Goal: Information Seeking & Learning: Learn about a topic

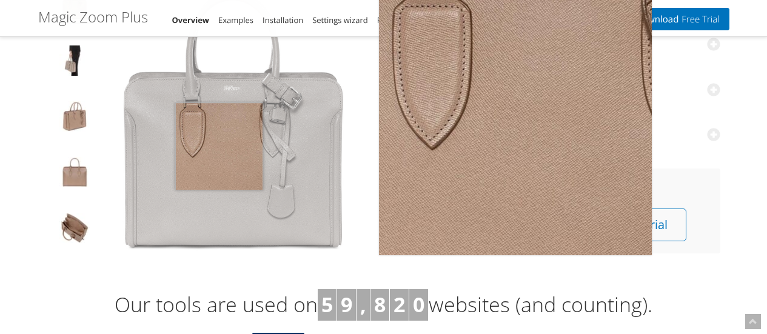
click at [219, 146] on img at bounding box center [233, 118] width 273 height 273
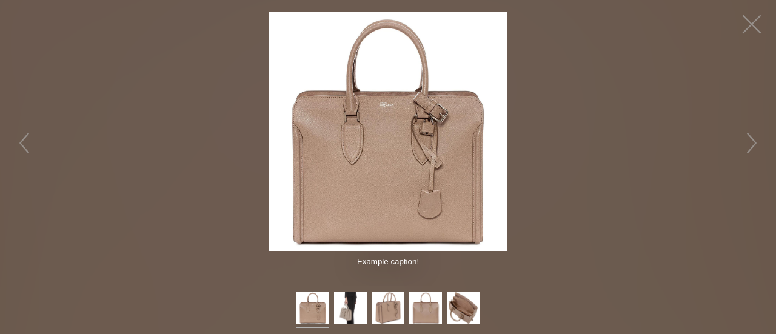
click at [382, 141] on img at bounding box center [388, 131] width 239 height 239
click at [382, 141] on figure "Click to expand" at bounding box center [388, 131] width 239 height 239
click at [382, 141] on img at bounding box center [388, 131] width 239 height 239
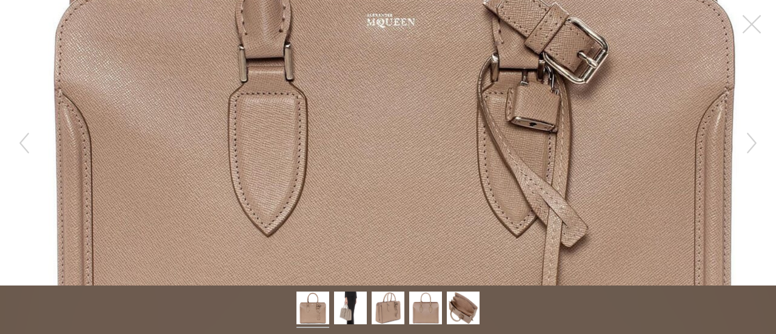
click at [382, 141] on figure "Click to expand" at bounding box center [388, 143] width 776 height 286
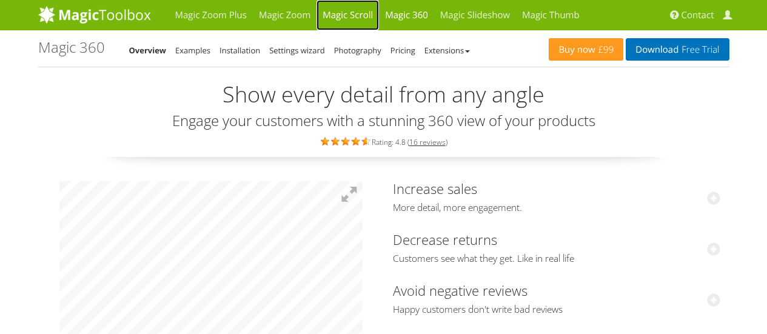
click at [359, 13] on link "Magic Scroll" at bounding box center [348, 15] width 62 height 30
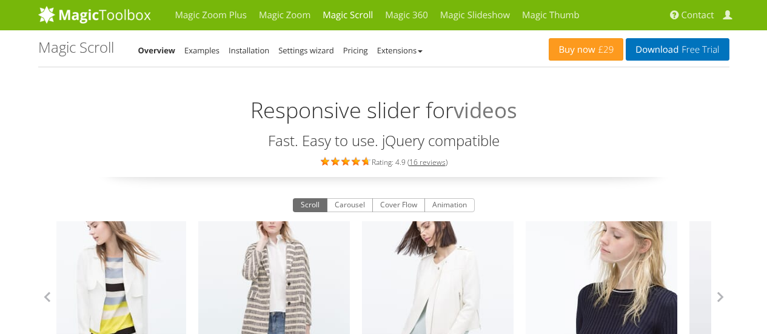
scroll to position [2, 0]
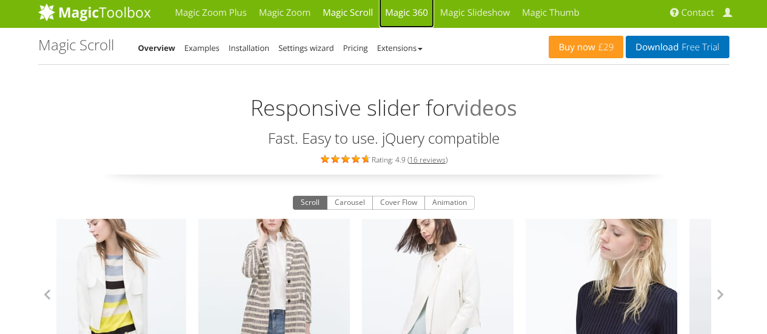
click at [394, 17] on link "Magic 360" at bounding box center [406, 13] width 55 height 30
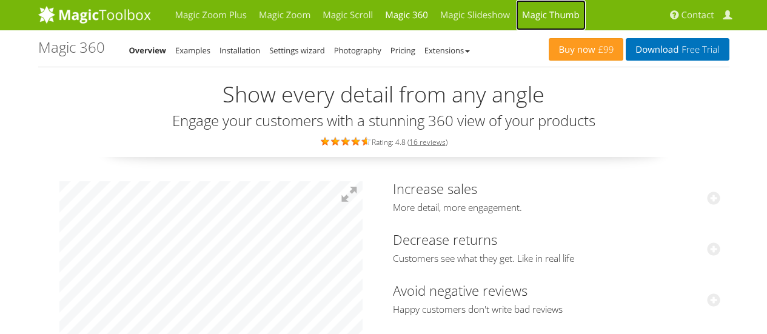
click at [540, 12] on link "Magic Thumb" at bounding box center [551, 15] width 70 height 30
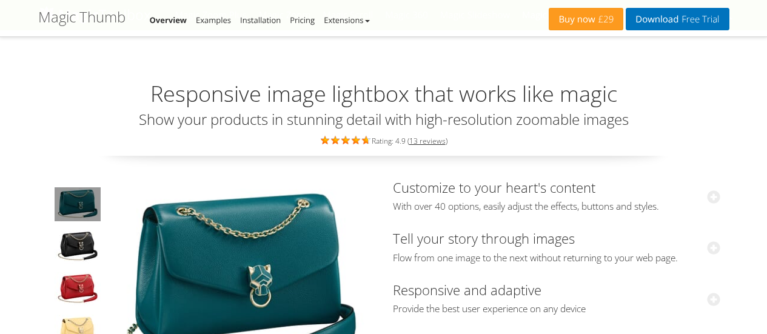
scroll to position [85, 0]
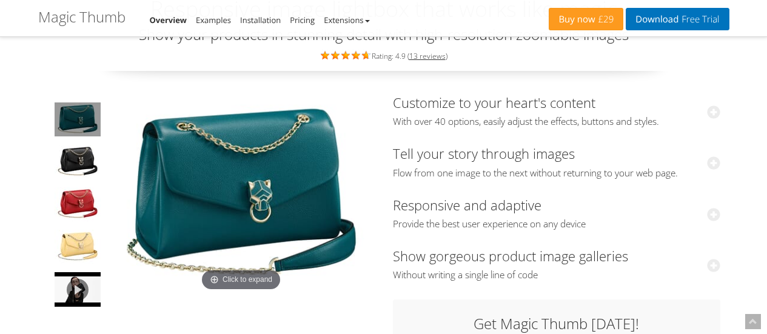
click at [290, 172] on img at bounding box center [241, 194] width 267 height 199
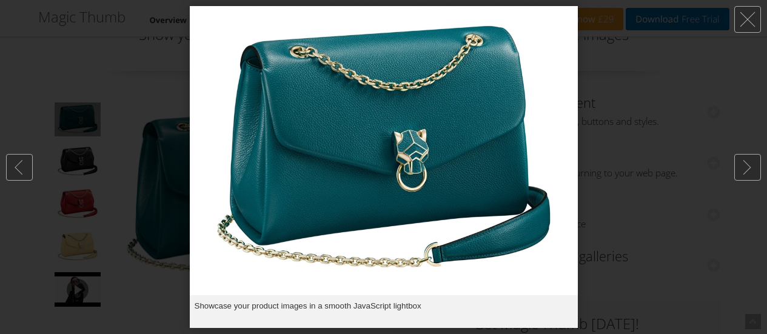
click at [606, 112] on div at bounding box center [383, 167] width 767 height 334
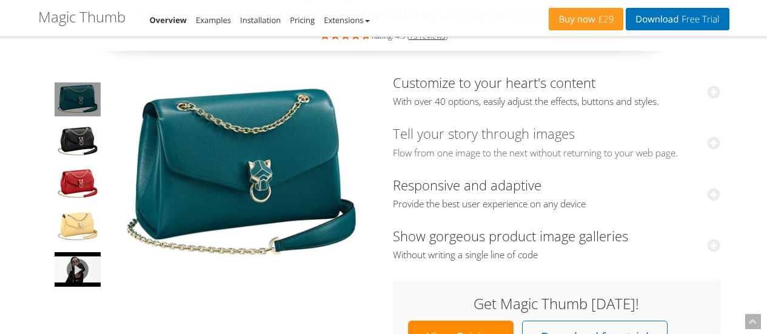
scroll to position [106, 0]
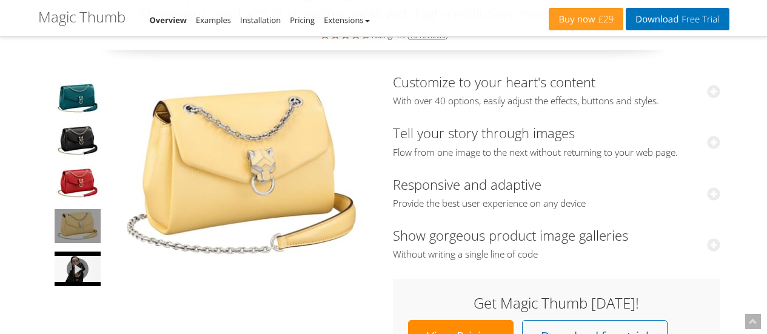
click at [178, 175] on img at bounding box center [241, 174] width 267 height 199
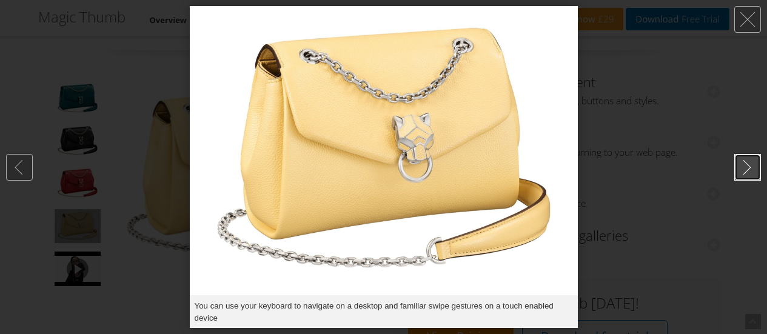
click at [734, 166] on link at bounding box center [747, 167] width 27 height 27
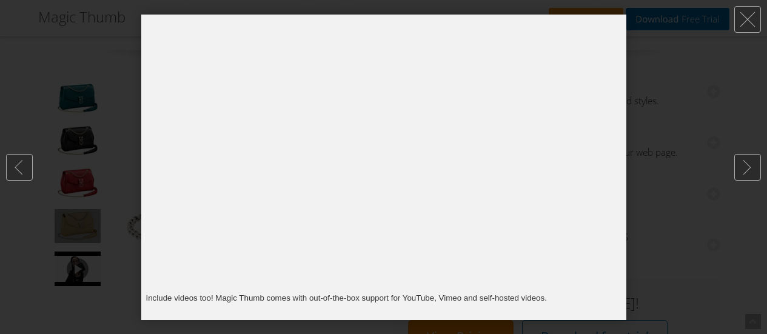
click at [714, 108] on div at bounding box center [383, 167] width 767 height 334
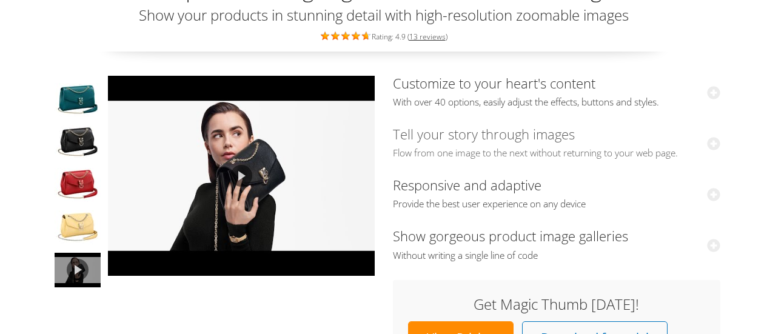
scroll to position [0, 0]
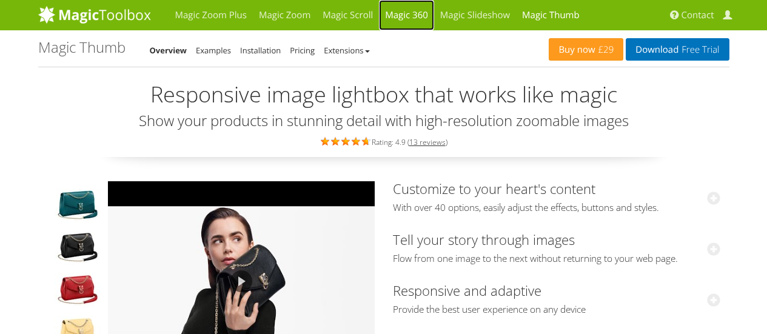
click at [405, 7] on link "Magic 360" at bounding box center [406, 15] width 55 height 30
